Goal: Information Seeking & Learning: Learn about a topic

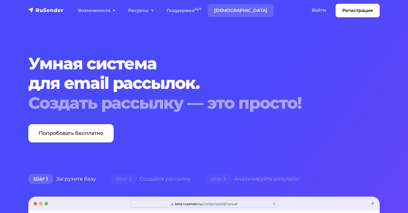
click at [224, 12] on link "[DEMOGRAPHIC_DATA]" at bounding box center [241, 10] width 66 height 13
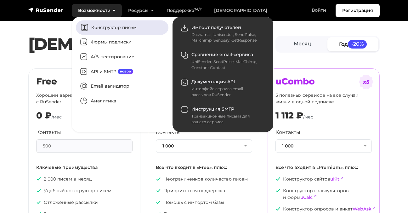
click at [102, 28] on link "Конструктор писем" at bounding box center [122, 27] width 92 height 14
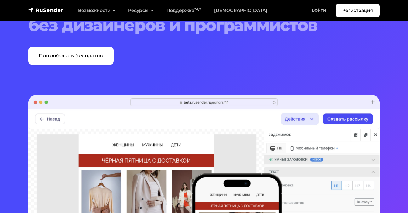
scroll to position [53, 0]
